Goal: Navigation & Orientation: Understand site structure

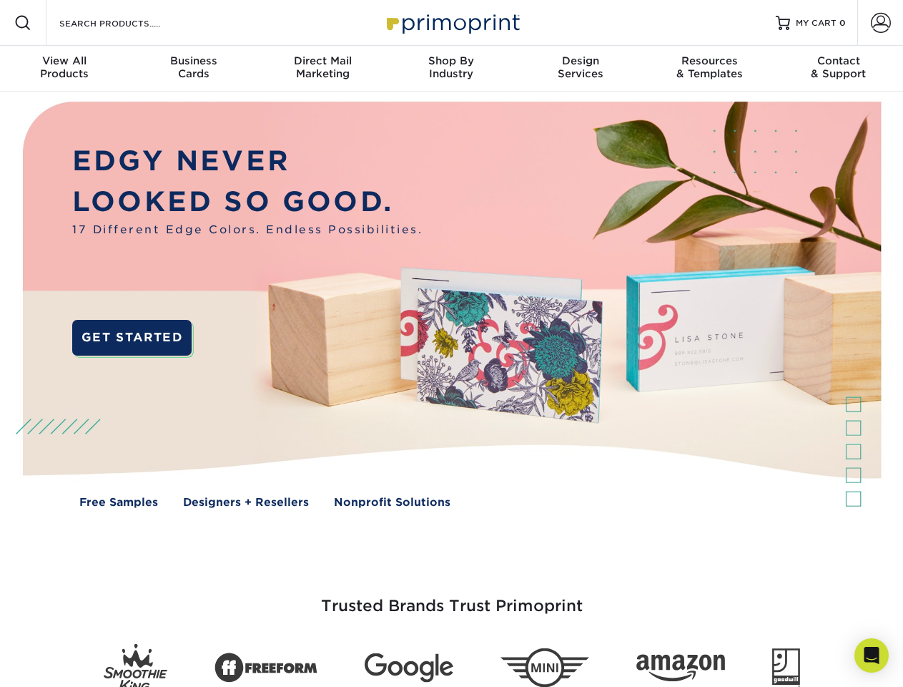
click at [451, 343] on img at bounding box center [451, 315] width 894 height 447
click at [23, 23] on span at bounding box center [22, 22] width 17 height 17
click at [880, 23] on span at bounding box center [881, 23] width 20 height 20
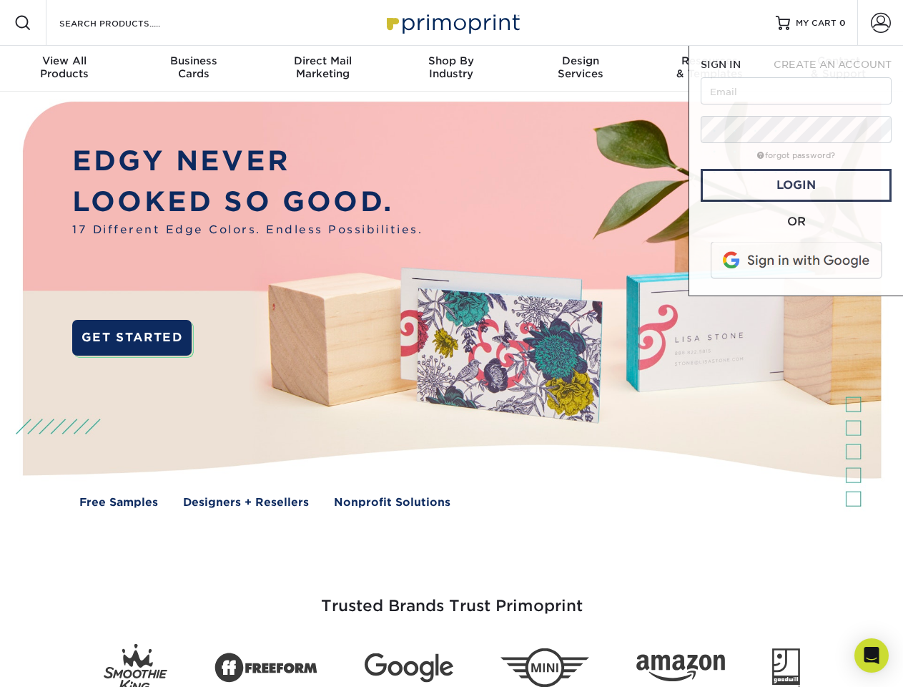
click at [64, 69] on div "View All Products" at bounding box center [64, 67] width 129 height 26
click at [193, 69] on div "Business Cards" at bounding box center [193, 67] width 129 height 26
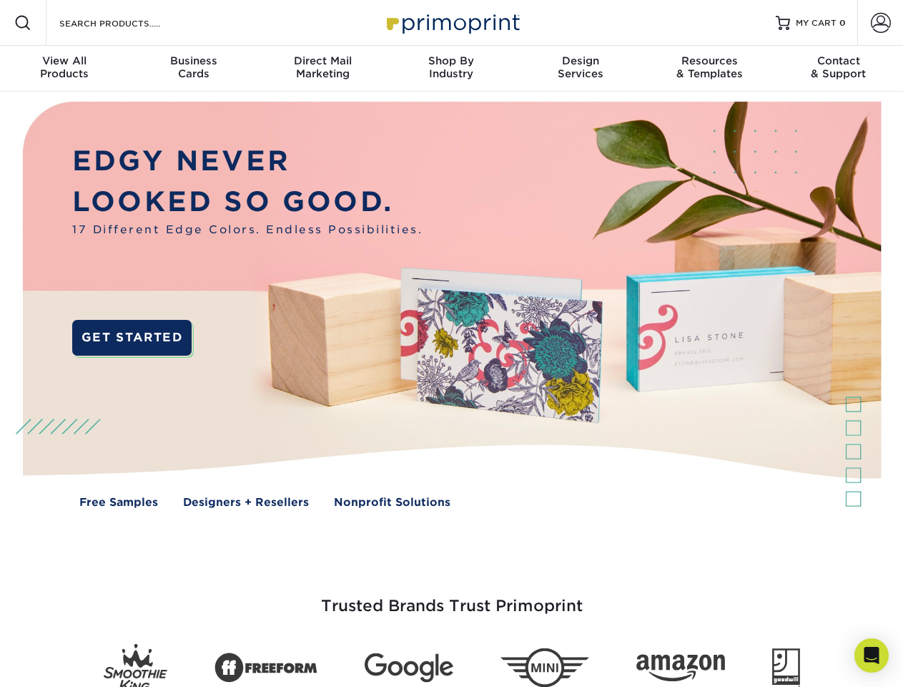
click at [323, 69] on div "Direct Mail Marketing" at bounding box center [322, 67] width 129 height 26
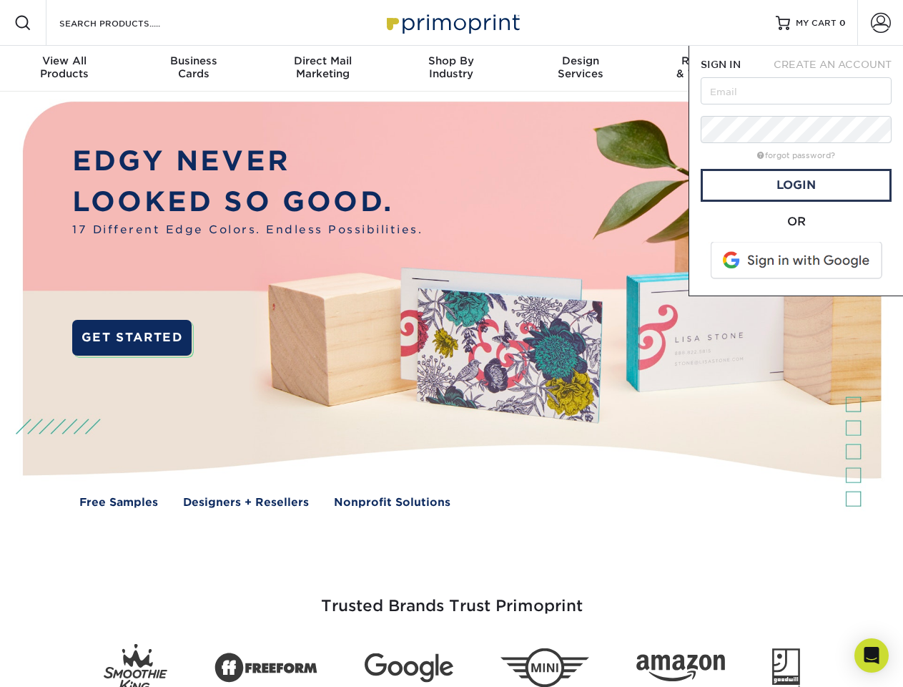
click at [451, 69] on div "Shop By Industry" at bounding box center [451, 67] width 129 height 26
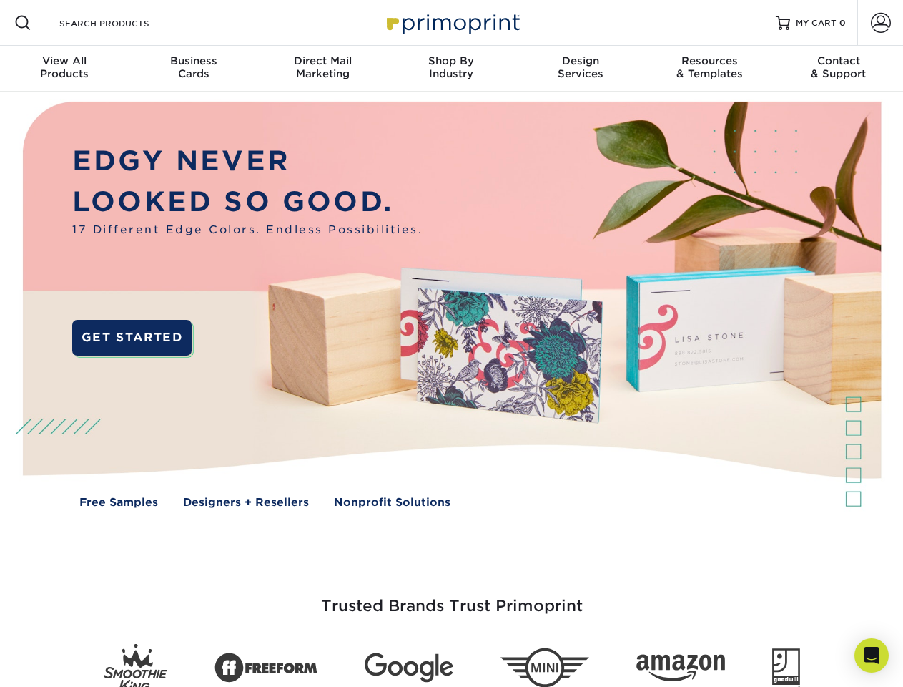
click at [581, 69] on div "Design Services" at bounding box center [580, 67] width 129 height 26
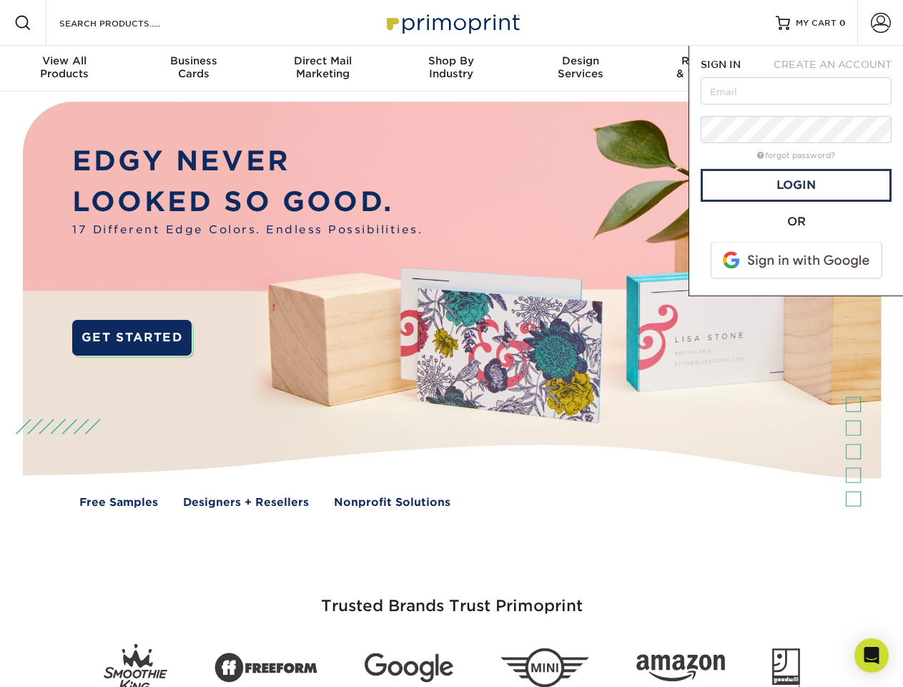
click at [710, 69] on span "SIGN IN" at bounding box center [721, 64] width 40 height 11
click at [839, 69] on div "Contact & Support" at bounding box center [839, 67] width 129 height 26
